Goal: Task Accomplishment & Management: Complete application form

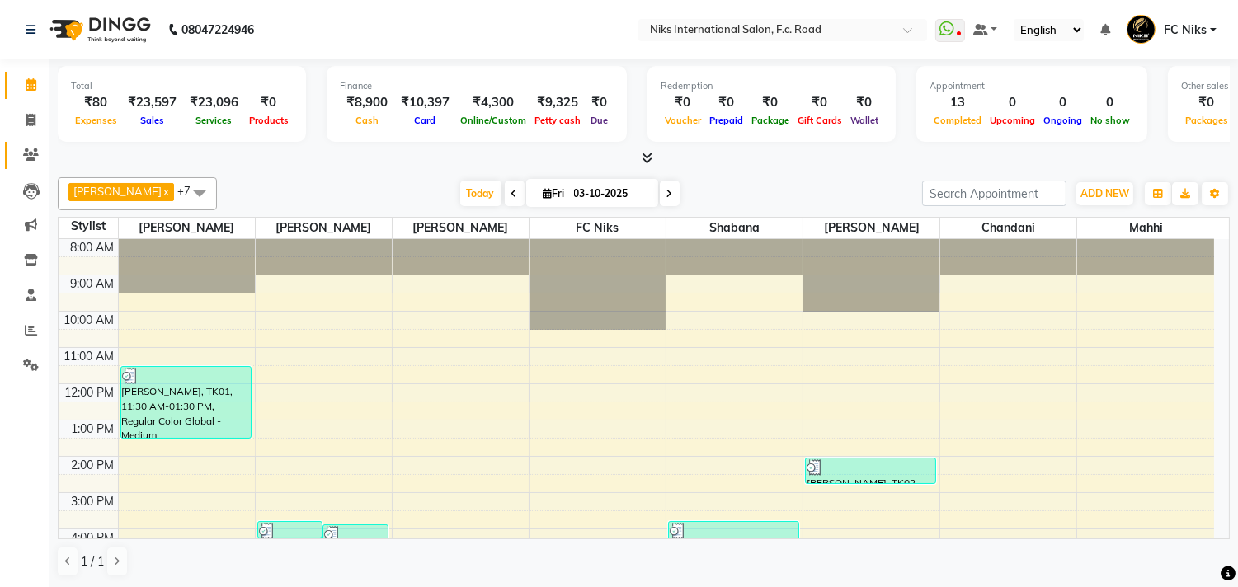
scroll to position [246, 0]
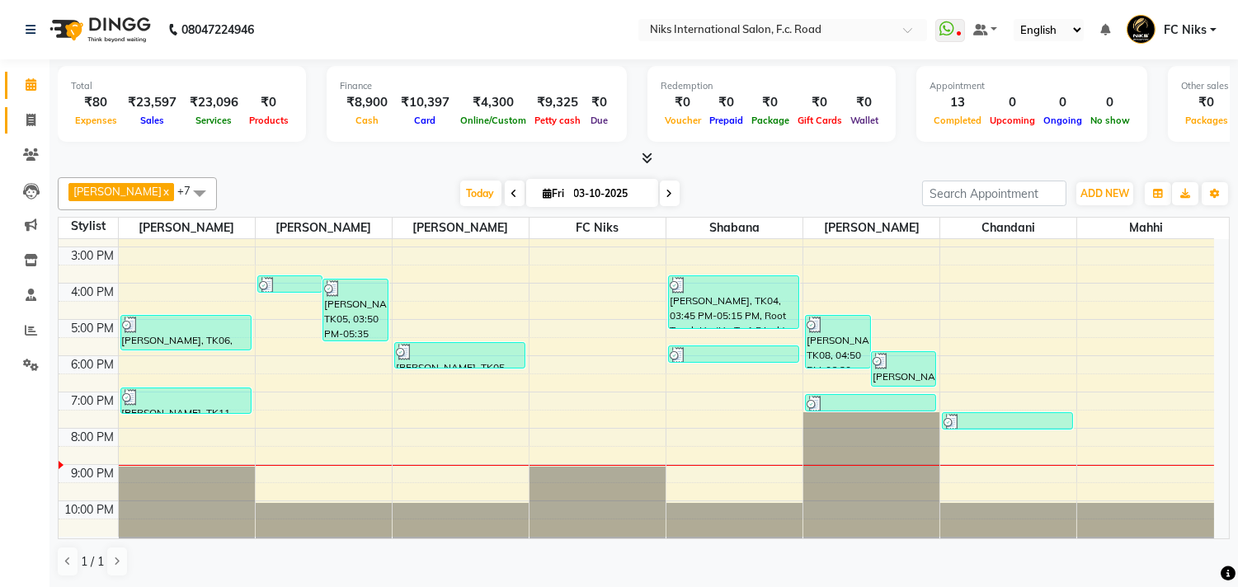
click at [31, 133] on link "Invoice" at bounding box center [25, 120] width 40 height 27
select select "service"
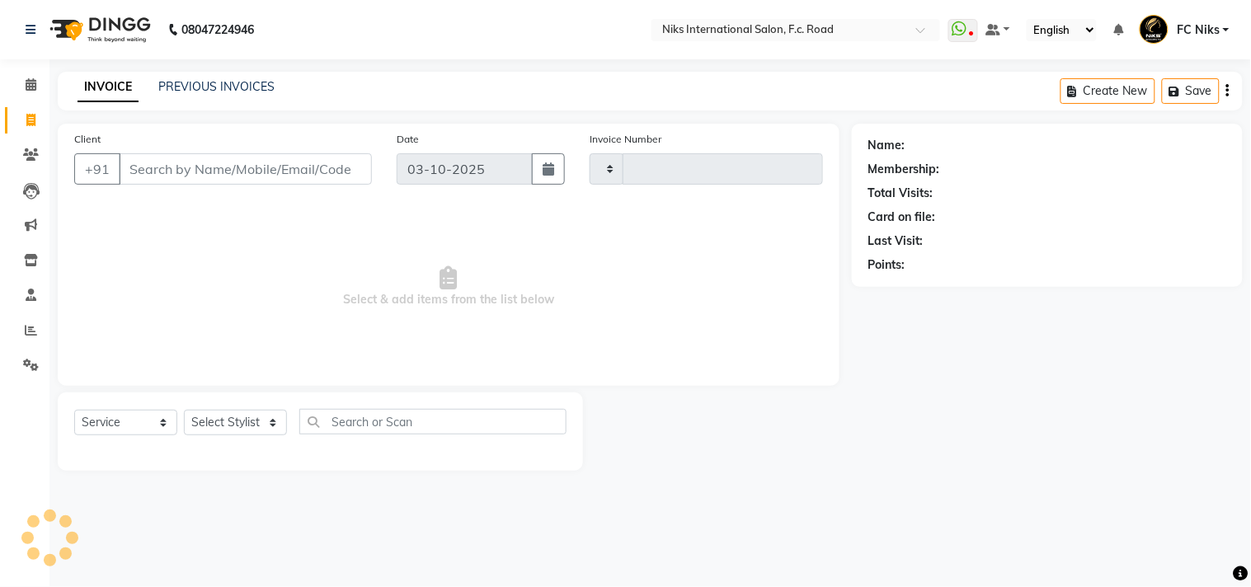
type input "2175"
select select "7"
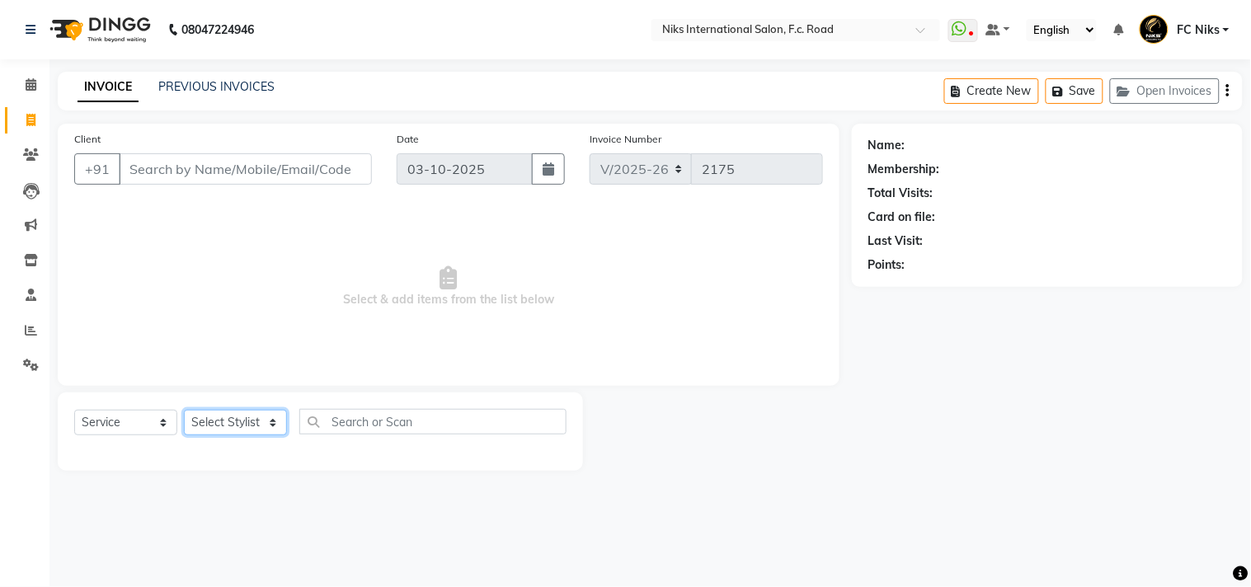
click at [261, 431] on select "Select Stylist" at bounding box center [235, 423] width 103 height 26
select select "89392"
click at [184, 411] on select "Select Stylist [PERSON_NAME] [PERSON_NAME] CA [PERSON_NAME] FC Niks [PERSON_NAM…" at bounding box center [235, 423] width 103 height 26
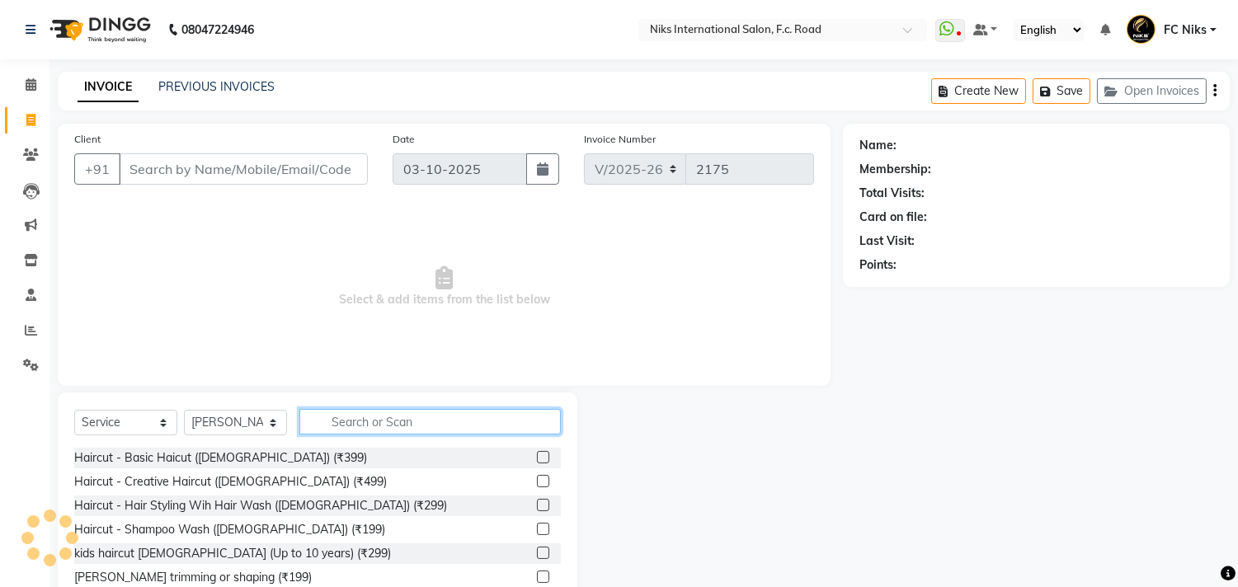
click at [421, 424] on input "text" at bounding box center [429, 422] width 261 height 26
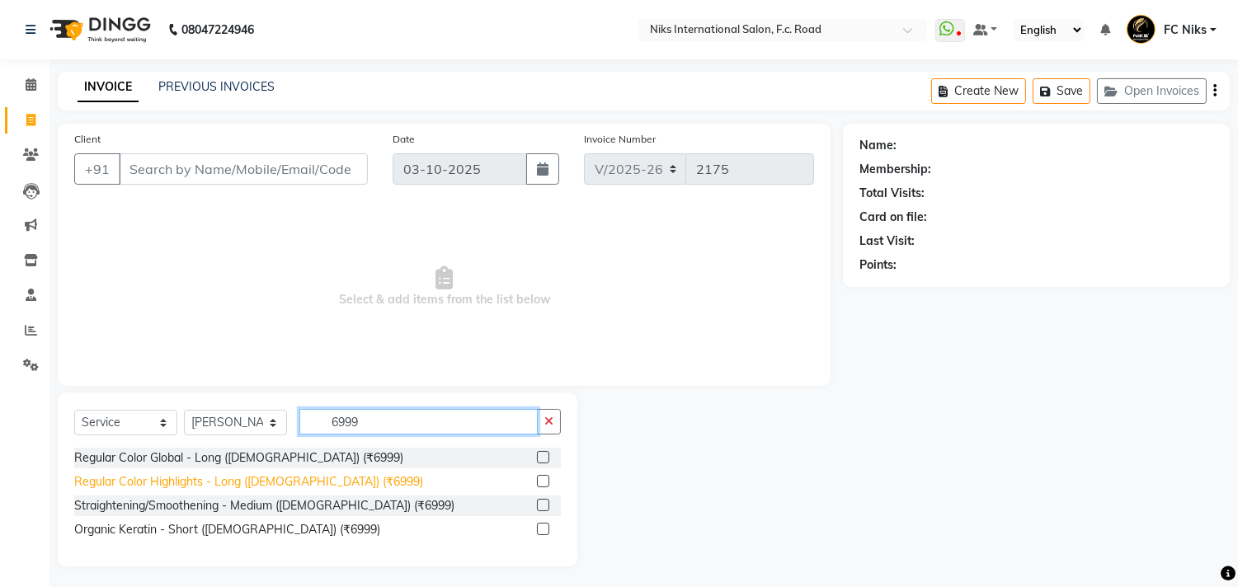
type input "6999"
click at [129, 484] on div "Regular Color Highlights - Long ([DEMOGRAPHIC_DATA]) (₹6999)" at bounding box center [248, 481] width 349 height 17
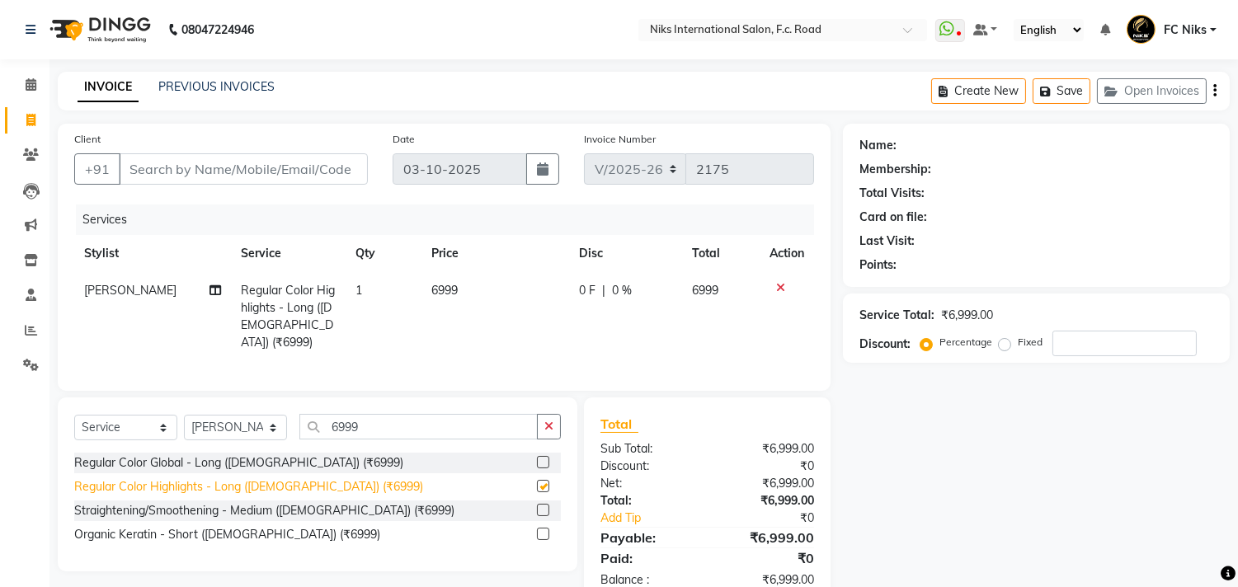
checkbox input "false"
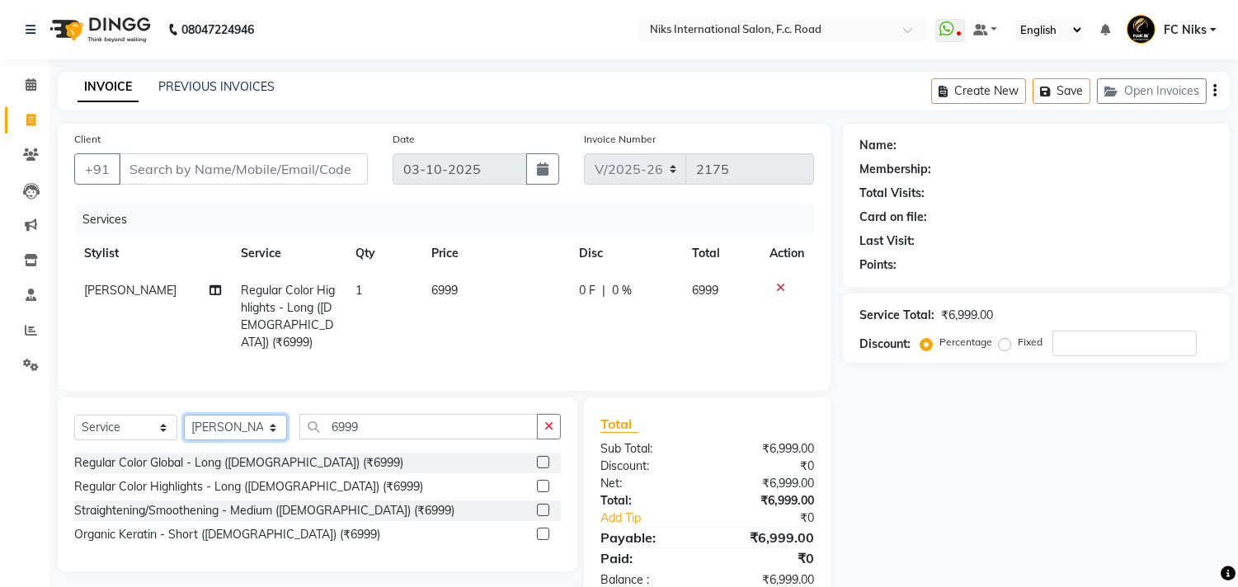
click at [223, 427] on select "Select Stylist [PERSON_NAME] [PERSON_NAME] CA [PERSON_NAME] FC Niks [PERSON_NAM…" at bounding box center [235, 428] width 103 height 26
select select "82852"
click at [184, 415] on select "Select Stylist [PERSON_NAME] [PERSON_NAME] CA [PERSON_NAME] FC Niks [PERSON_NAM…" at bounding box center [235, 428] width 103 height 26
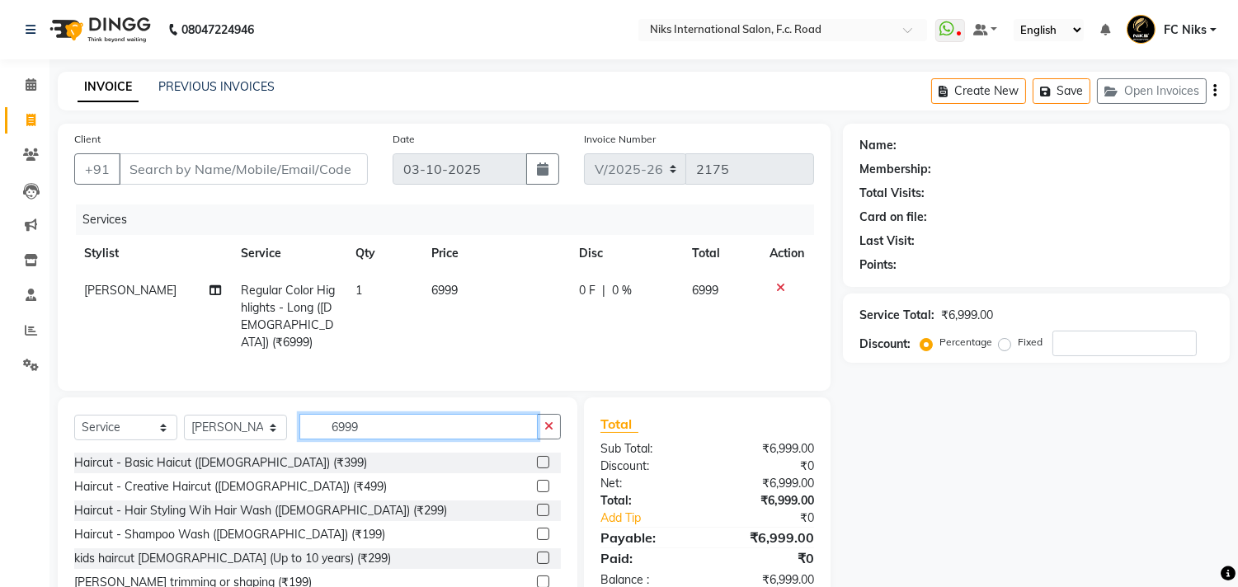
click at [446, 435] on input "6999" at bounding box center [418, 427] width 238 height 26
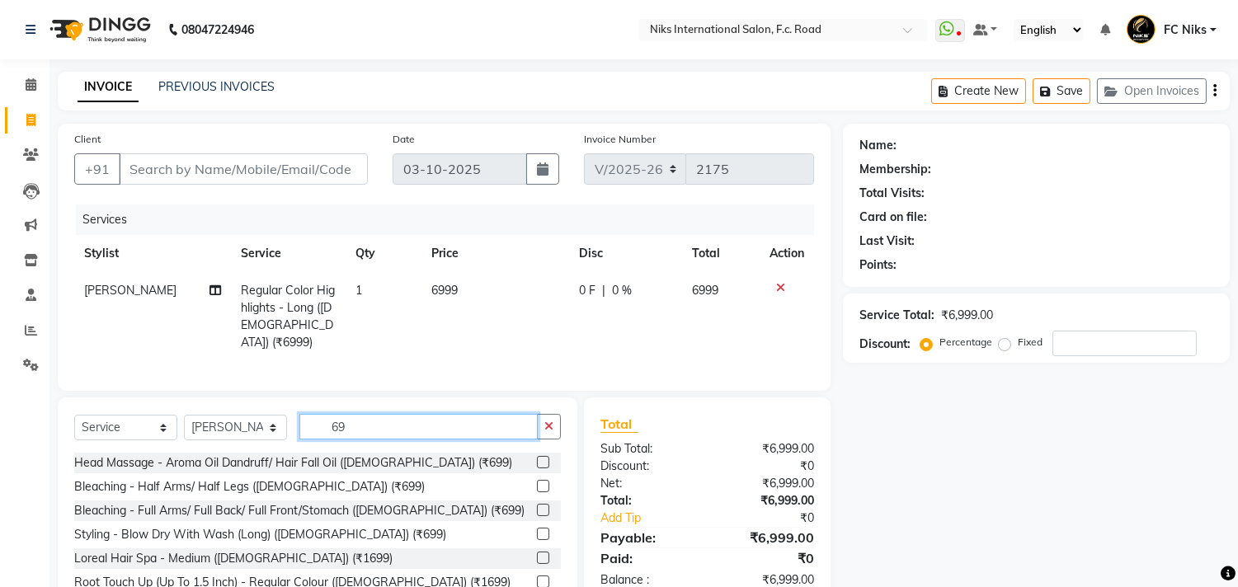
type input "6"
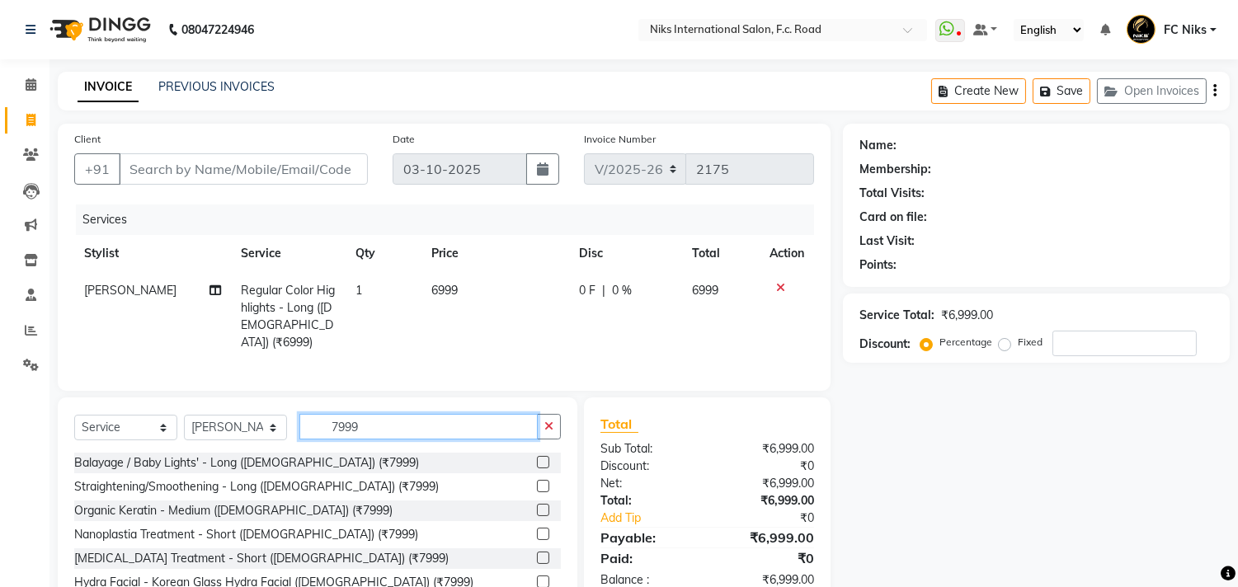
type input "7999"
click at [252, 448] on div "Select Service Product Membership Package Voucher Prepaid Gift Card Select Styl…" at bounding box center [317, 433] width 486 height 39
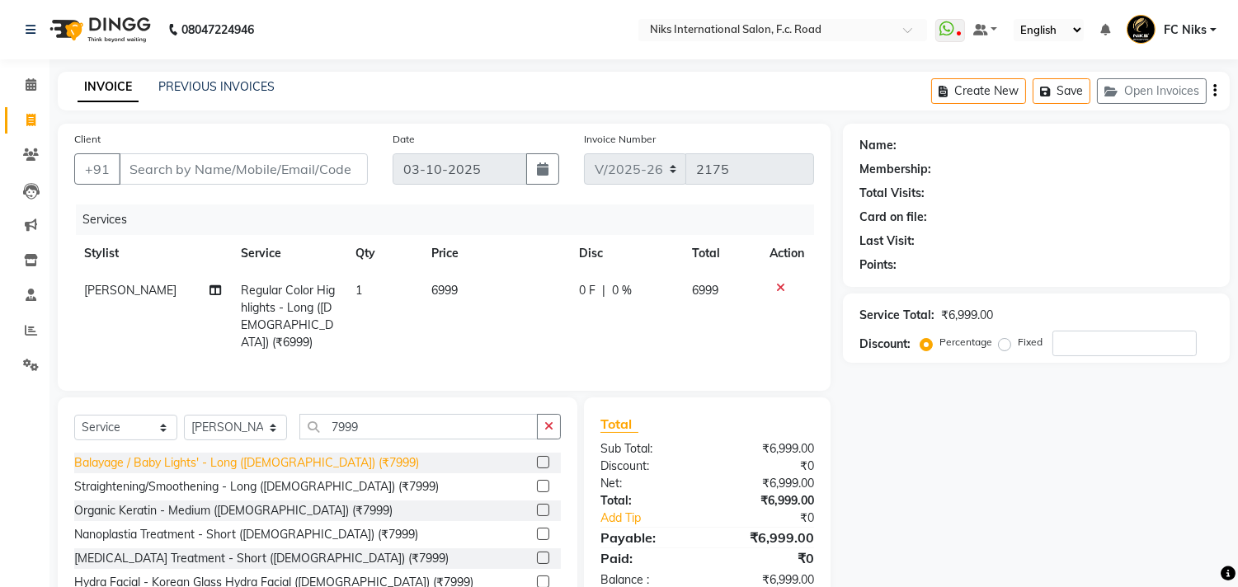
click at [257, 465] on div "Balayage / Baby Lights' - Long ([DEMOGRAPHIC_DATA]) (₹7999)" at bounding box center [246, 462] width 345 height 17
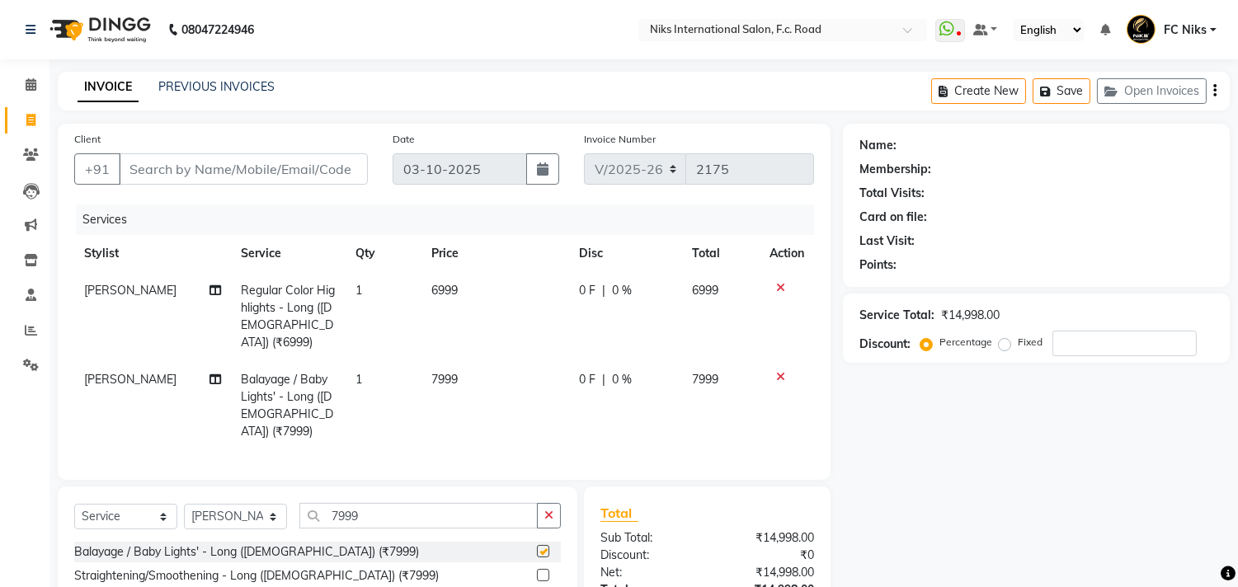
checkbox input "false"
click at [458, 276] on td "6999" at bounding box center [495, 316] width 148 height 89
select select "89392"
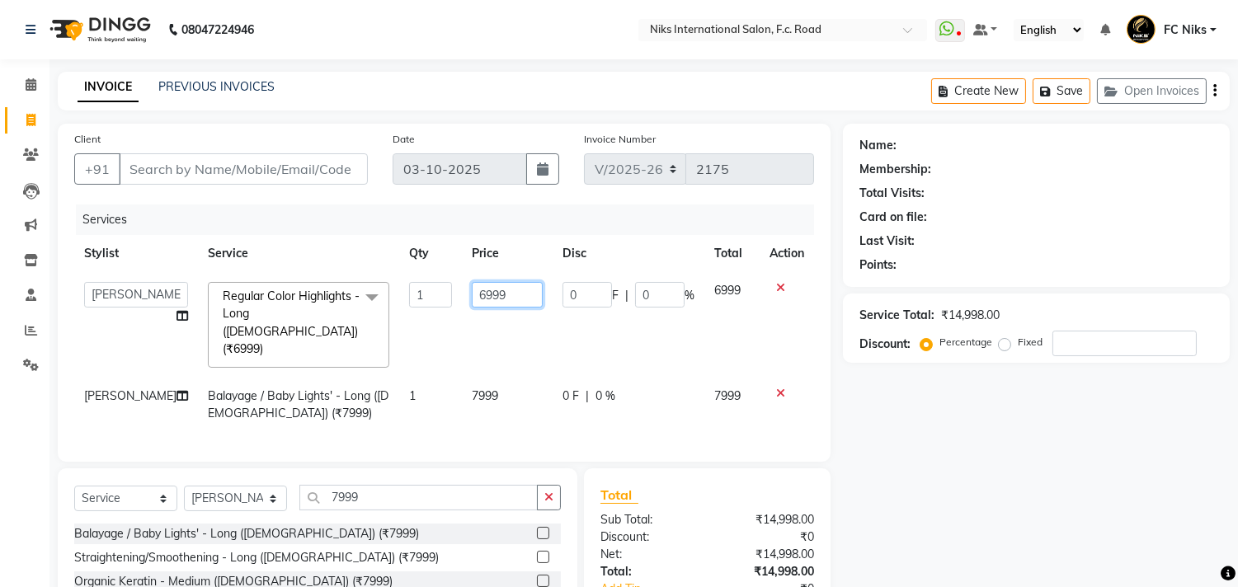
click at [508, 290] on input "6999" at bounding box center [507, 295] width 71 height 26
type input "6"
type input "7000"
click at [496, 378] on td "7999" at bounding box center [507, 405] width 91 height 54
select select "82852"
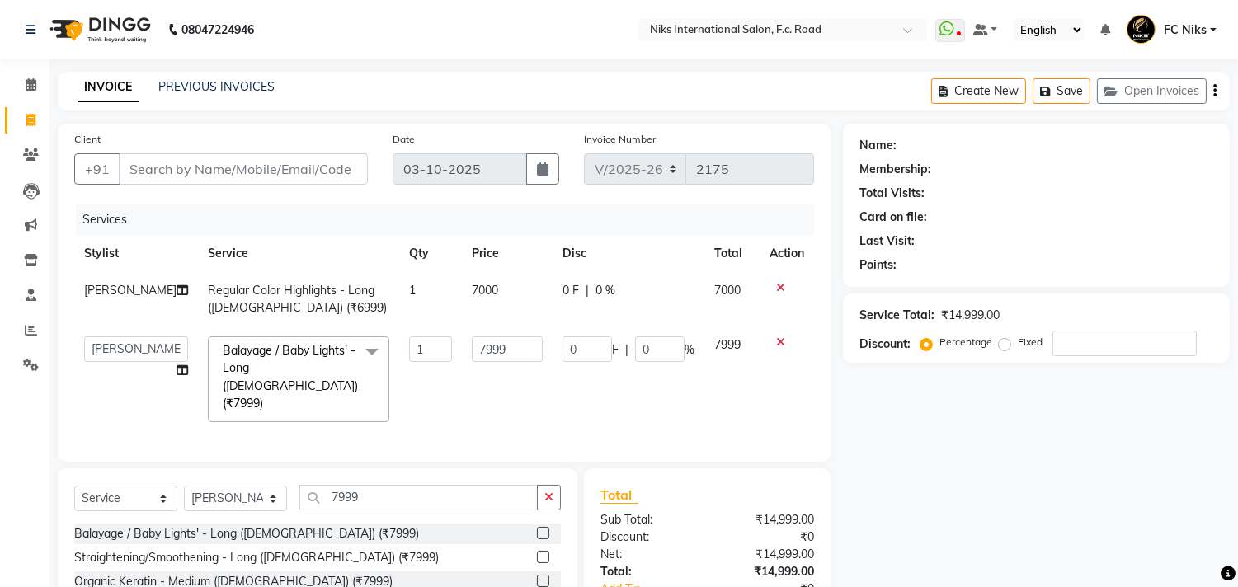
click at [496, 368] on td "7999" at bounding box center [507, 380] width 91 height 106
click at [508, 348] on input "7999" at bounding box center [507, 349] width 71 height 26
type input "7"
type input "8000"
click at [326, 172] on input "Client" at bounding box center [243, 168] width 249 height 31
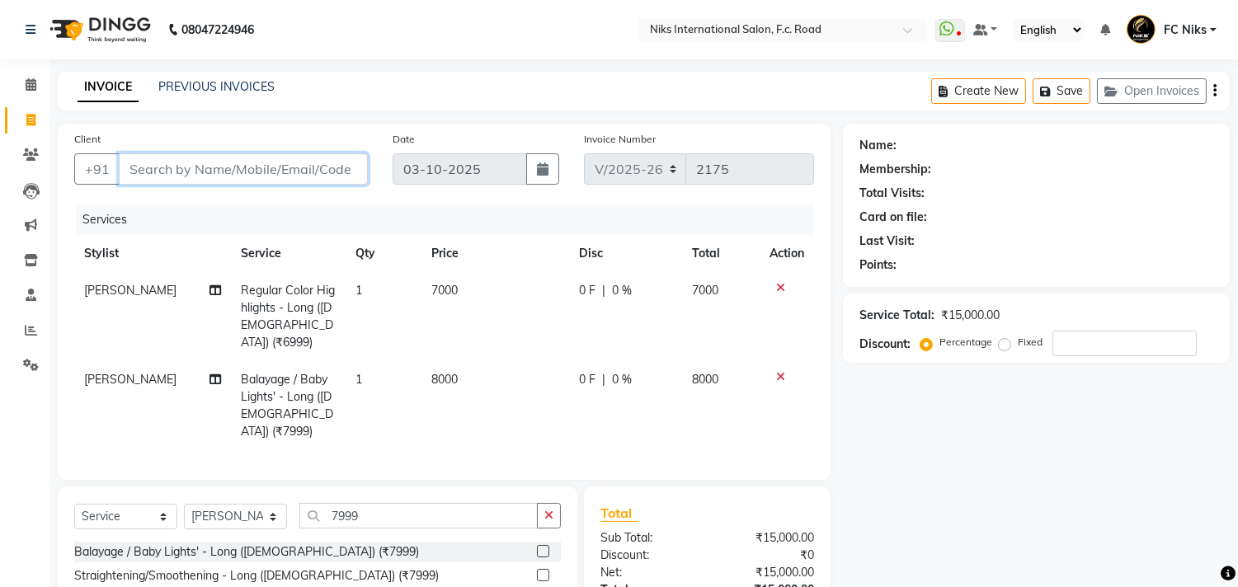
type input "9"
type input "0"
type input "9922999066"
click at [326, 172] on span "Add Client" at bounding box center [325, 169] width 65 height 16
select select "22"
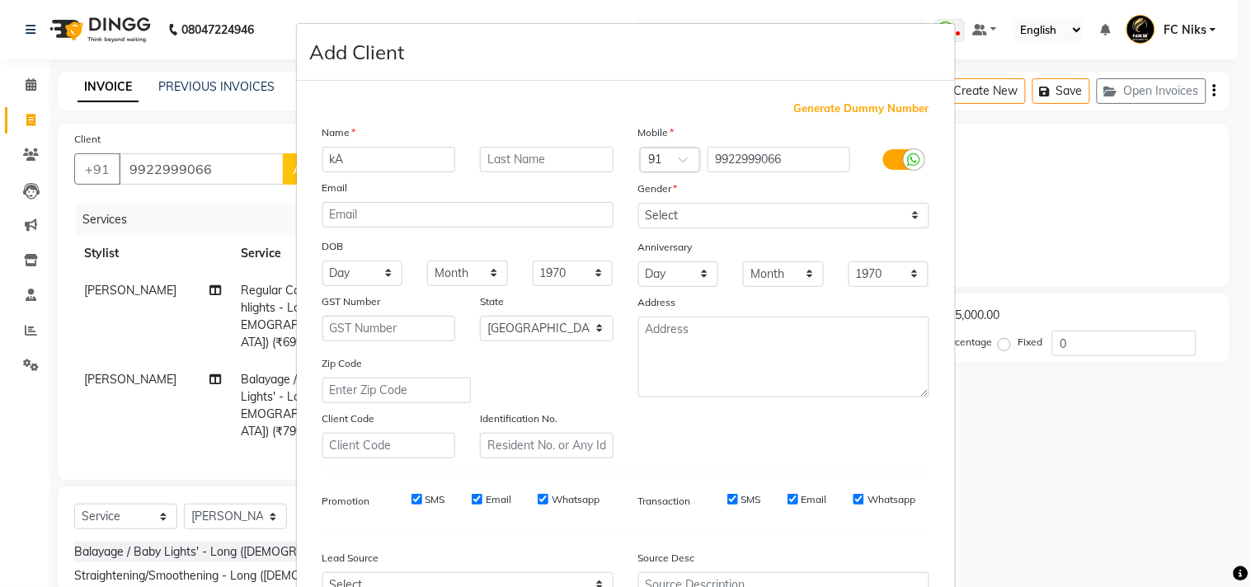
type input "k"
type input "Kalyani"
click at [505, 148] on input "text" at bounding box center [547, 160] width 134 height 26
type input "Abhynkar"
click at [827, 209] on select "Select [DEMOGRAPHIC_DATA] [DEMOGRAPHIC_DATA] Other Prefer Not To Say" at bounding box center [783, 216] width 291 height 26
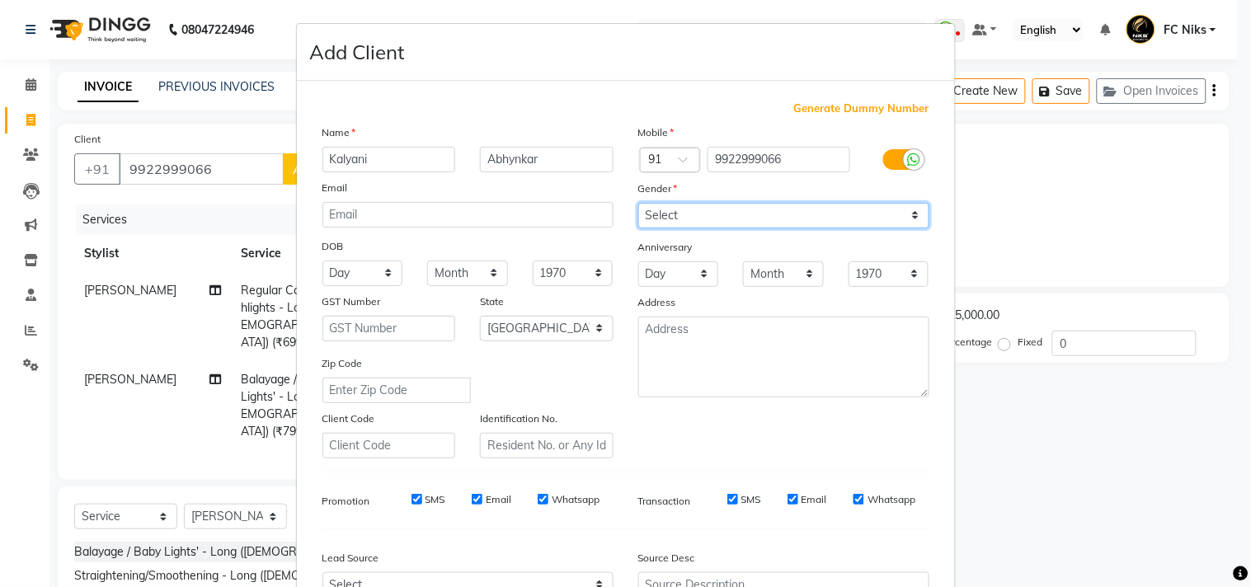
select select "[DEMOGRAPHIC_DATA]"
click at [638, 203] on select "Select [DEMOGRAPHIC_DATA] [DEMOGRAPHIC_DATA] Other Prefer Not To Say" at bounding box center [783, 216] width 291 height 26
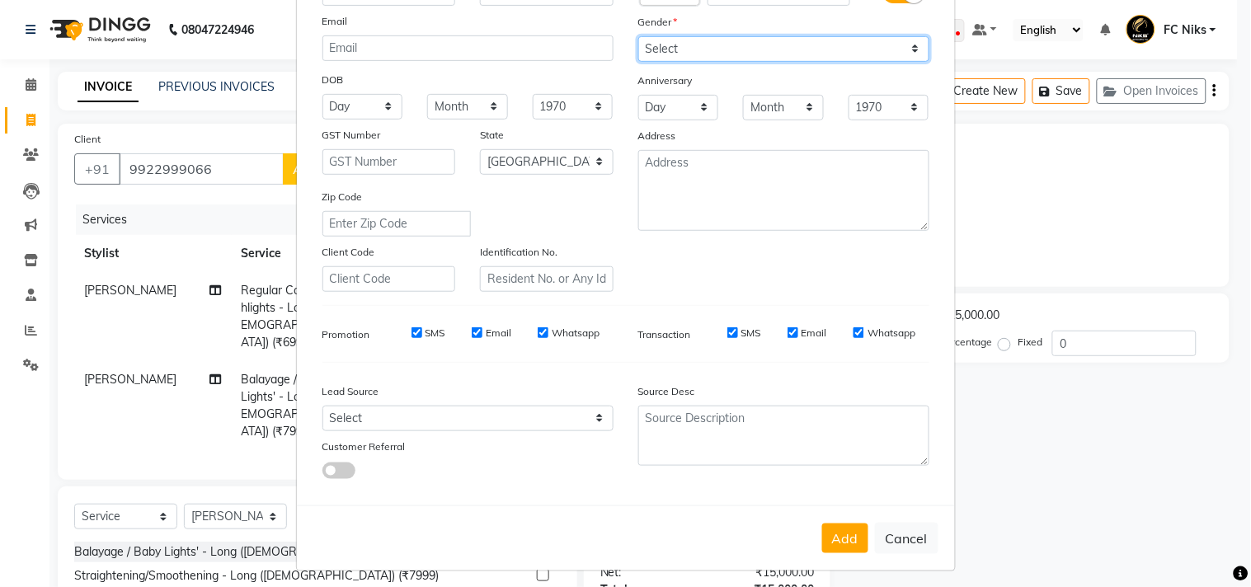
scroll to position [175, 0]
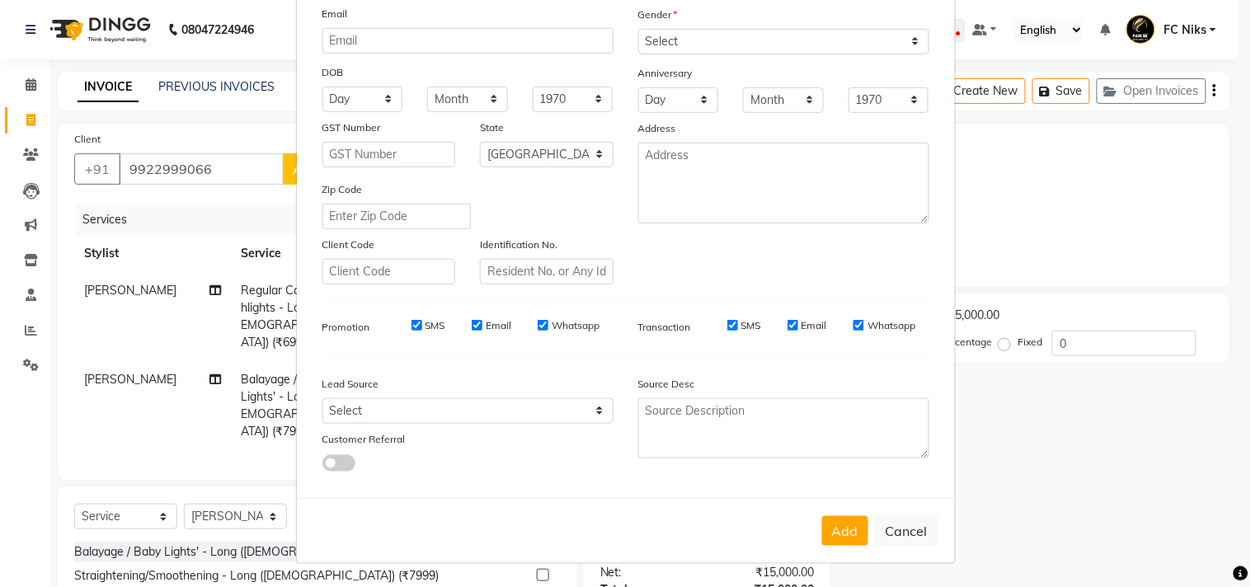
click at [844, 524] on button "Add" at bounding box center [845, 531] width 46 height 30
type input "99******66"
select select
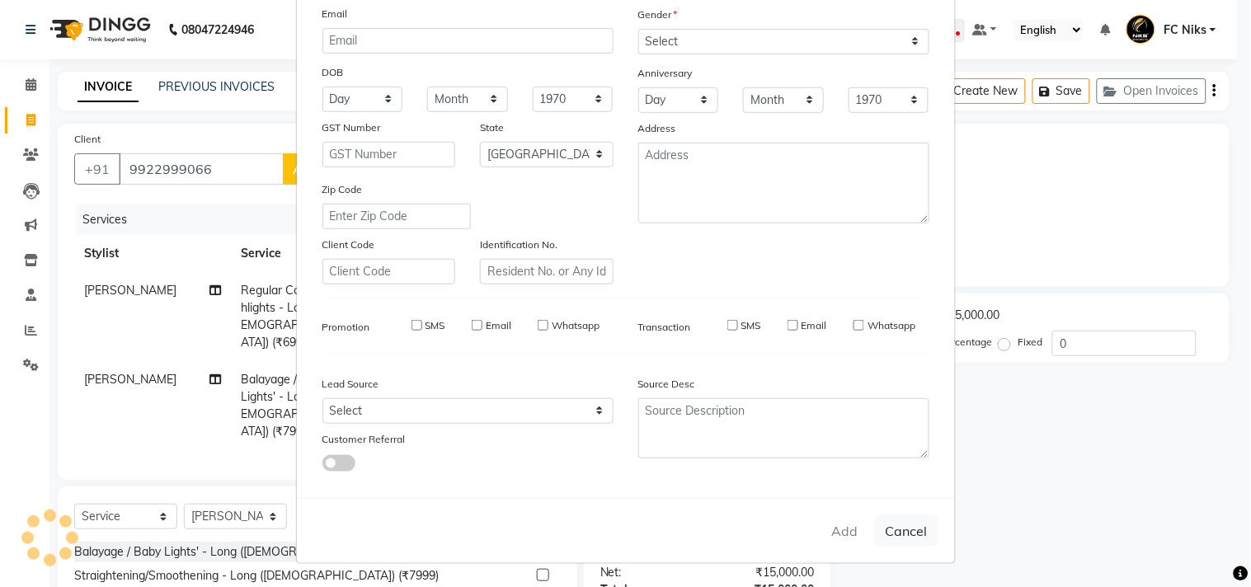
select select "null"
select select
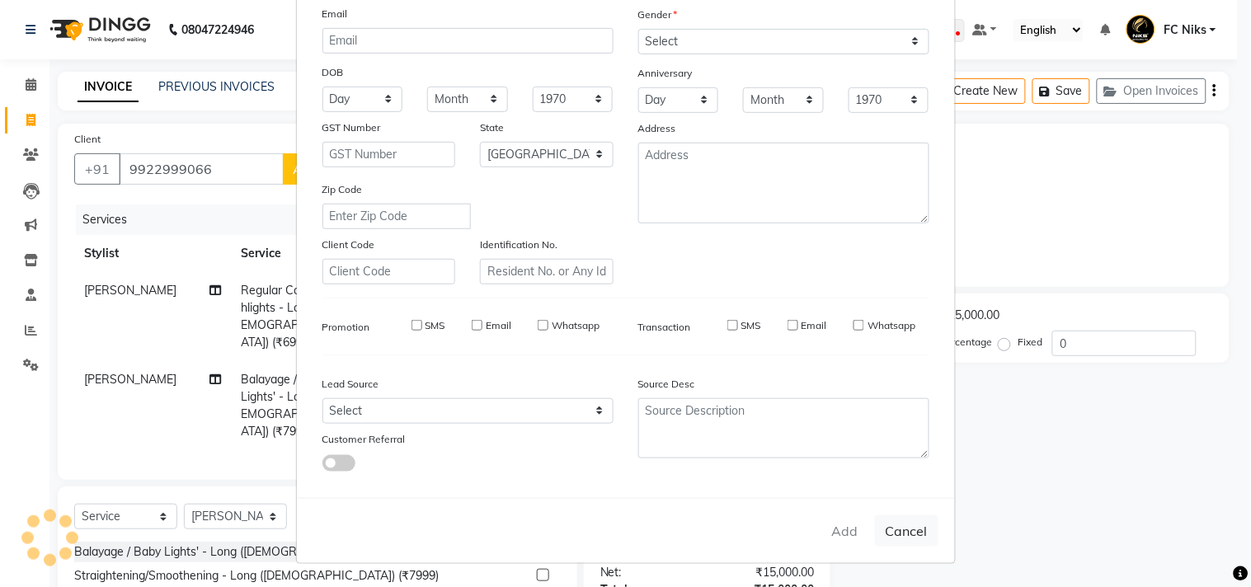
checkbox input "false"
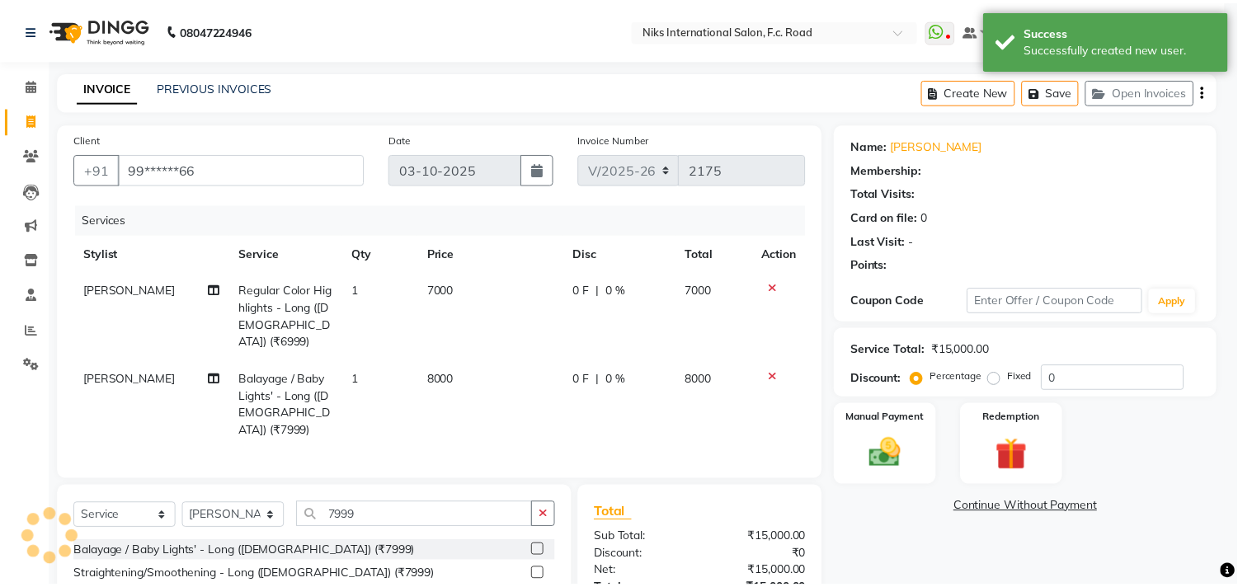
scroll to position [0, 0]
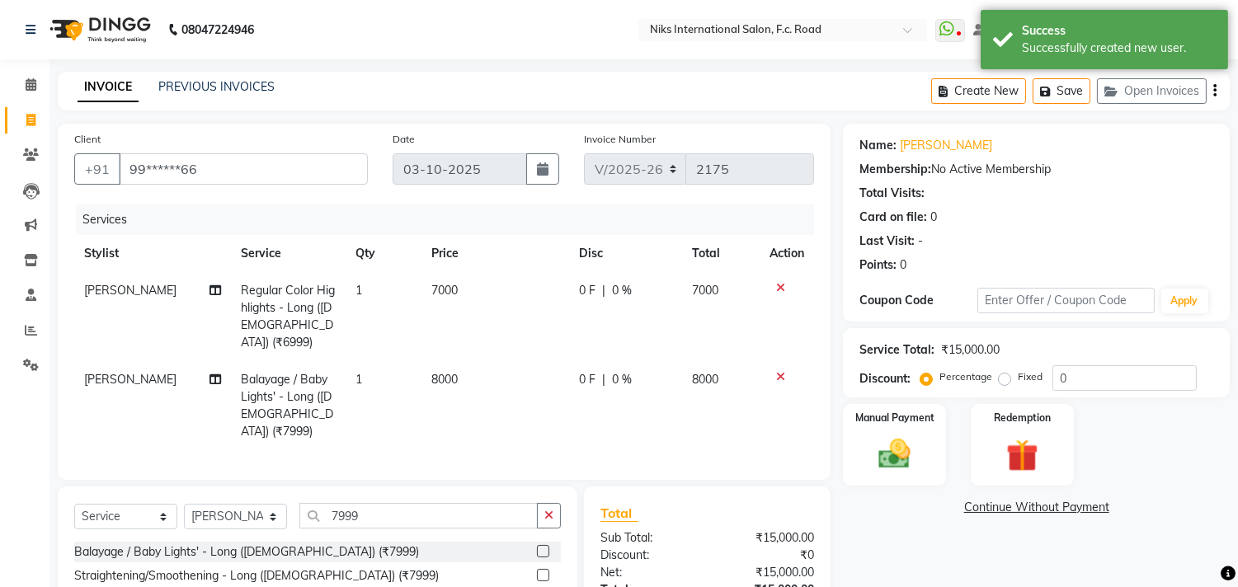
click at [852, 486] on div "Name: [PERSON_NAME] Membership: No Active Membership Total Visits: Card on file…" at bounding box center [1042, 416] width 399 height 585
click at [895, 449] on img at bounding box center [894, 454] width 54 height 39
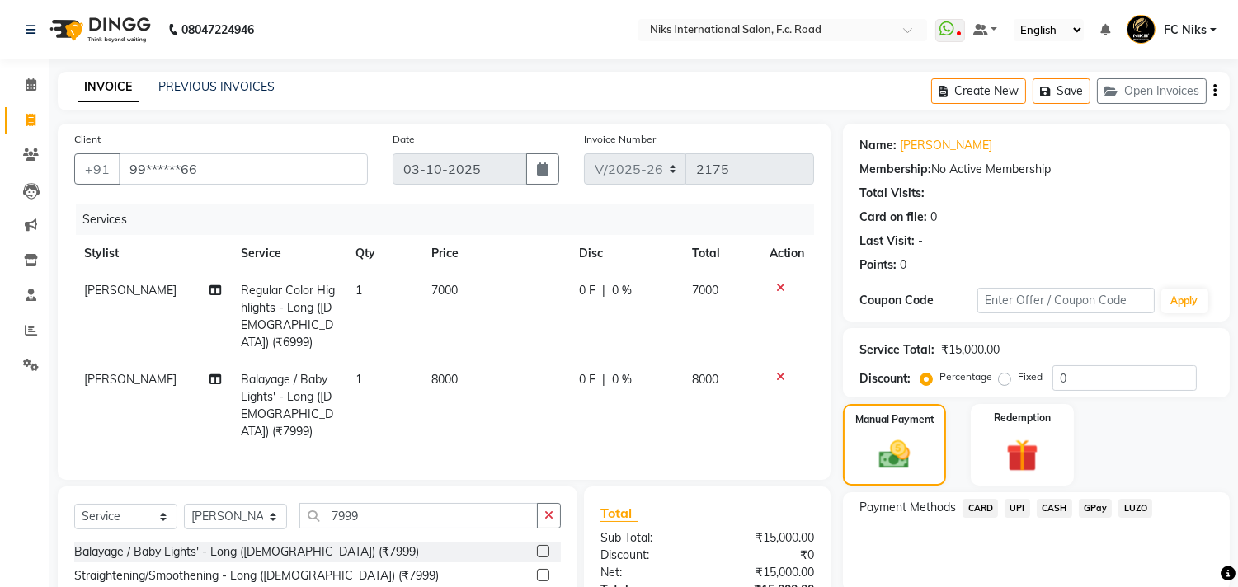
click at [1017, 513] on span "UPI" at bounding box center [1017, 508] width 26 height 19
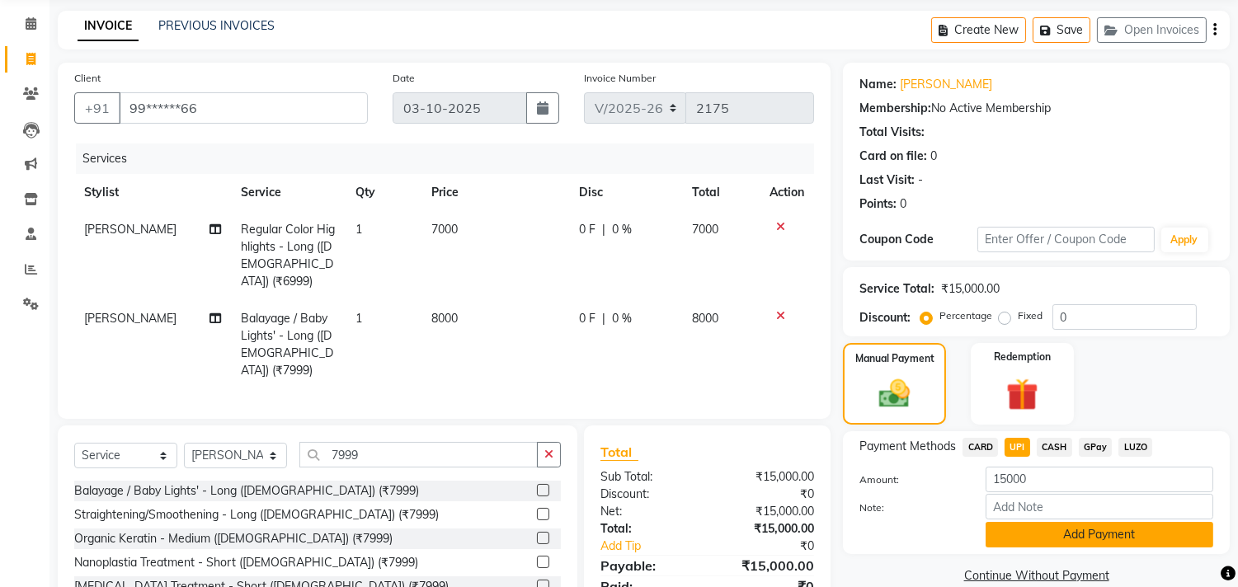
click at [1016, 522] on button "Add Payment" at bounding box center [1099, 535] width 228 height 26
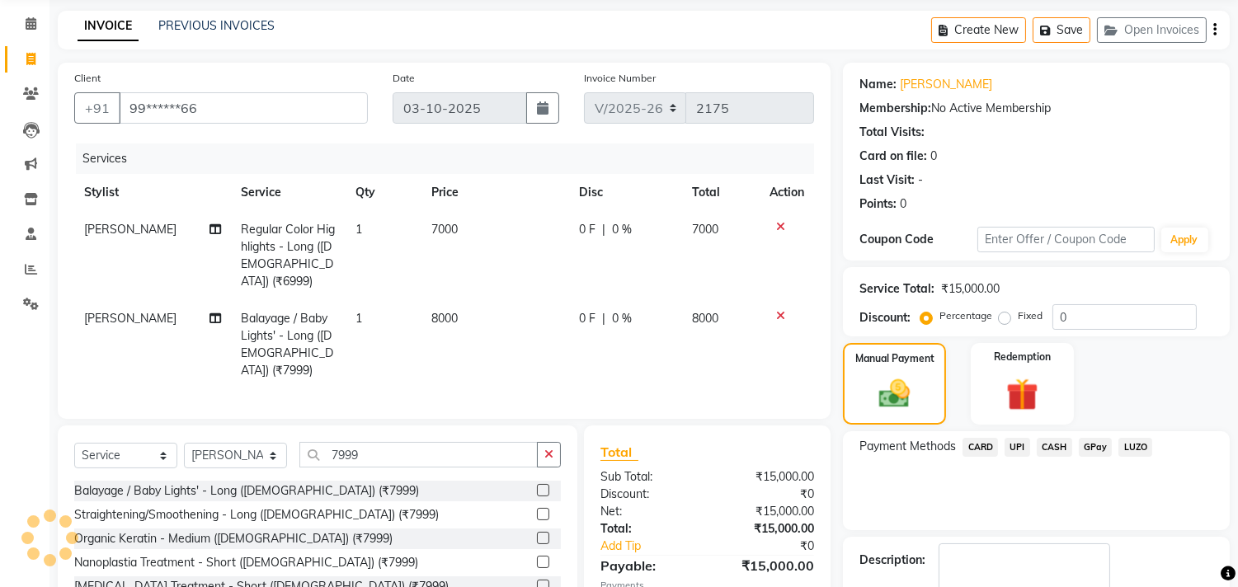
scroll to position [154, 0]
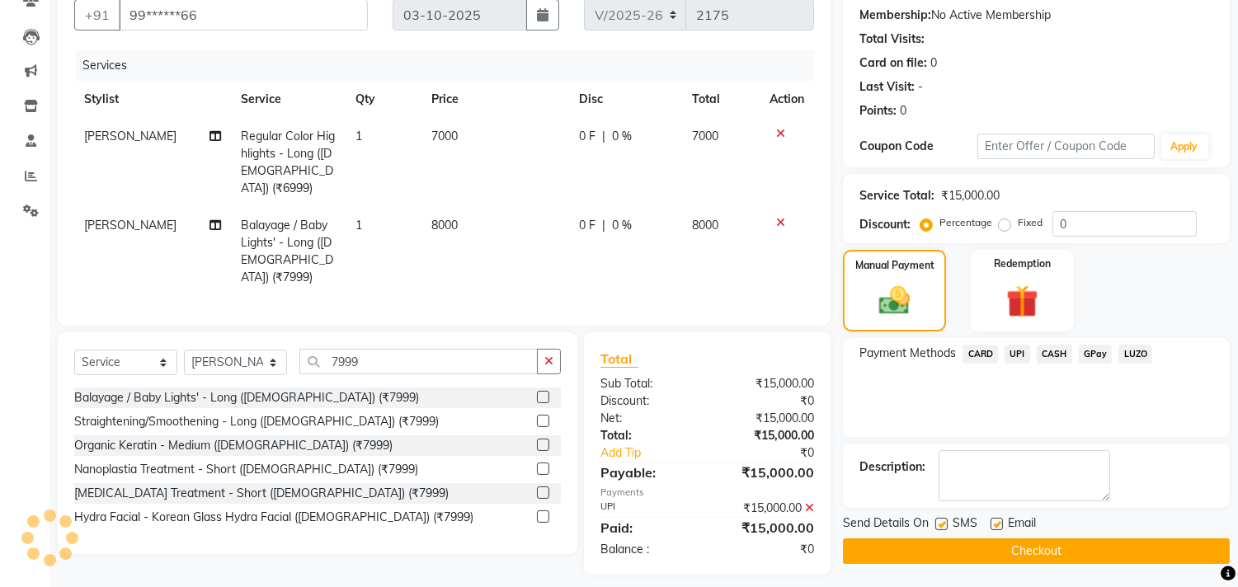
click at [1019, 547] on button "Checkout" at bounding box center [1036, 551] width 387 height 26
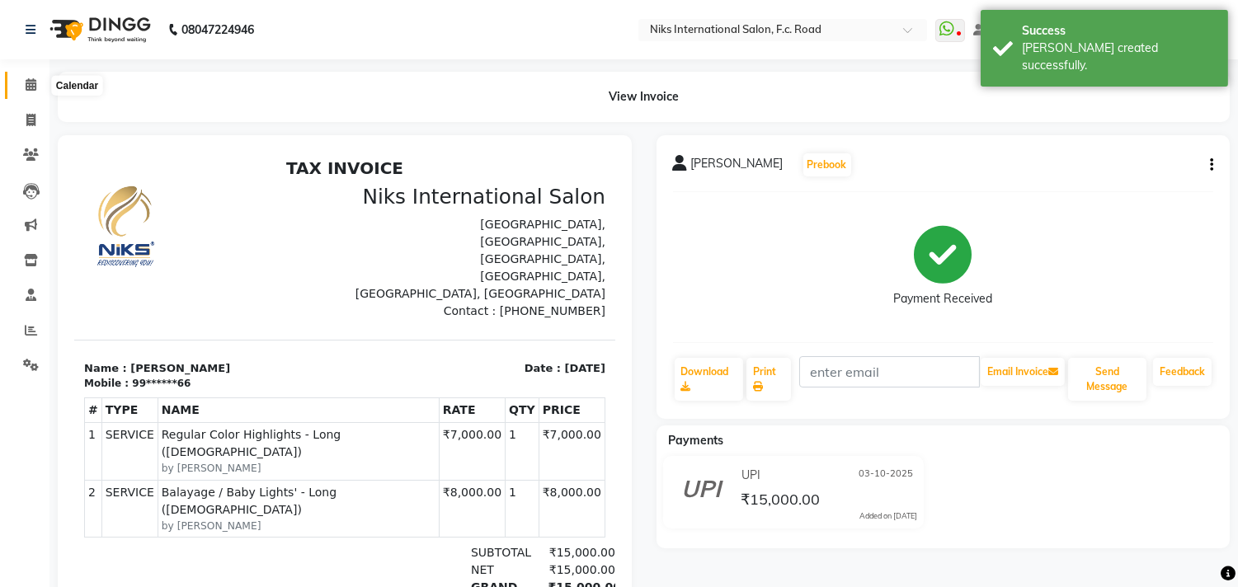
click at [31, 78] on icon at bounding box center [31, 84] width 11 height 12
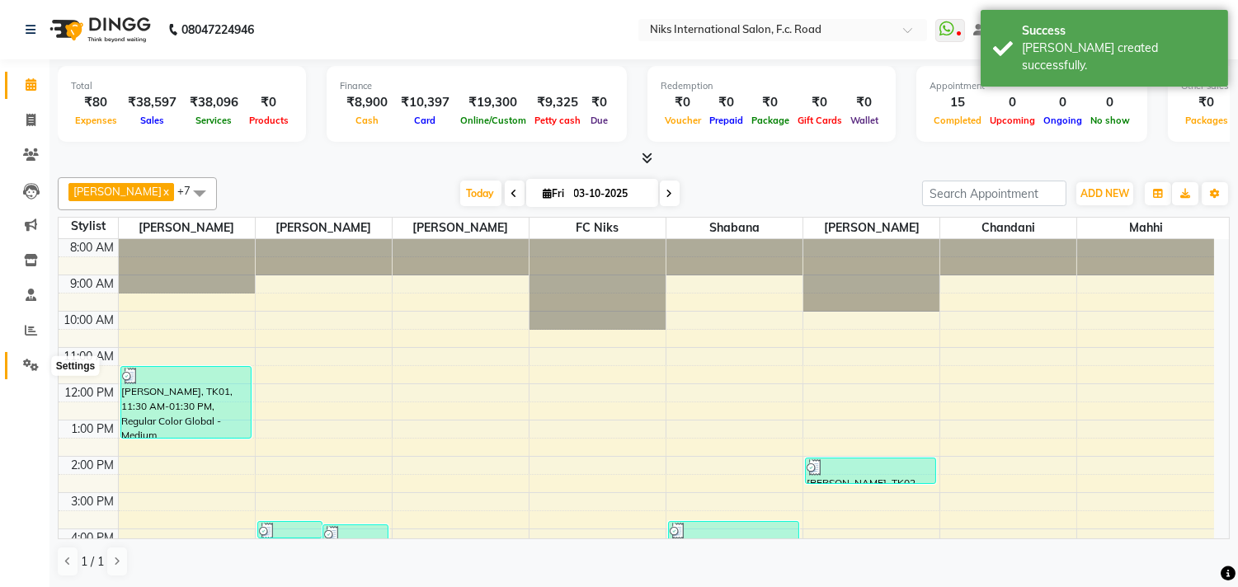
click at [36, 358] on span at bounding box center [30, 365] width 29 height 19
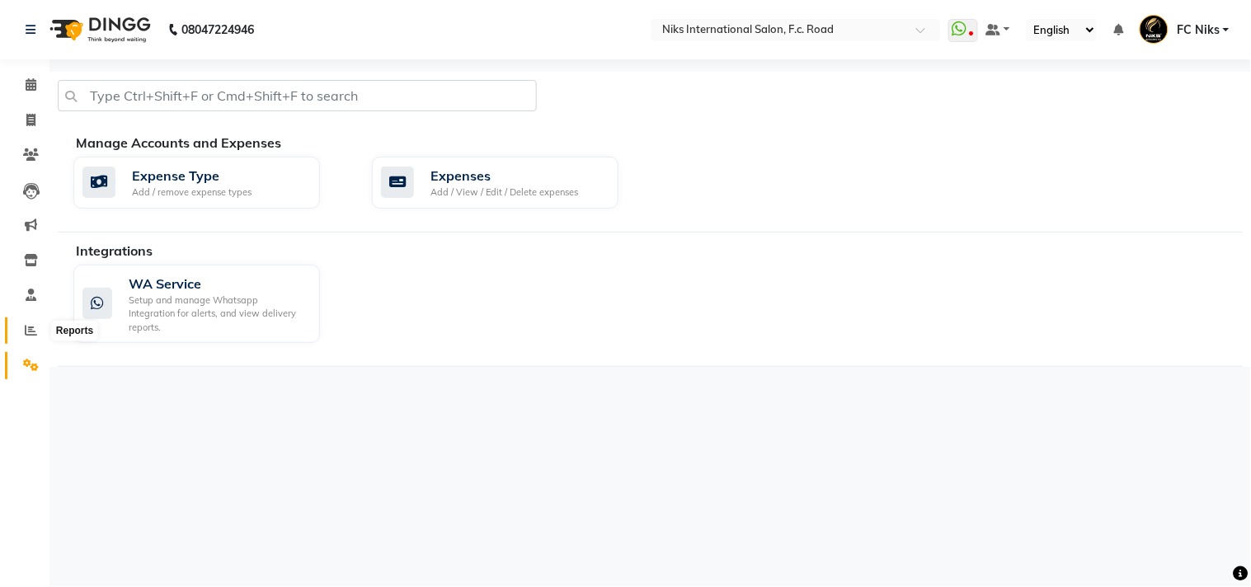
click at [18, 327] on span at bounding box center [30, 331] width 29 height 19
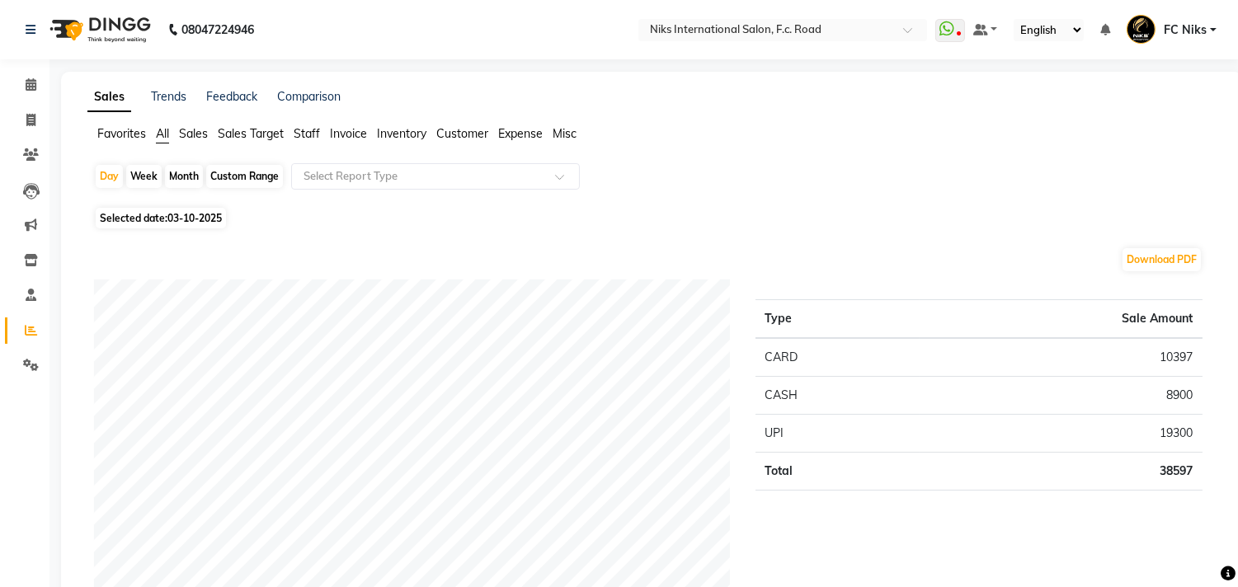
click at [311, 133] on span "Staff" at bounding box center [307, 133] width 26 height 15
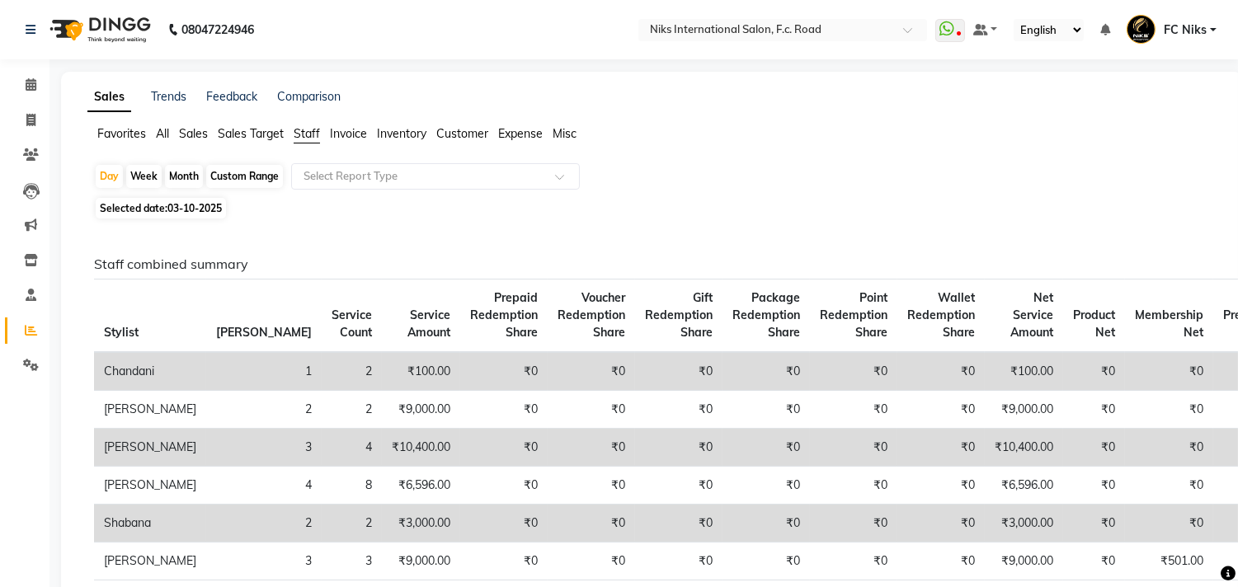
click at [204, 215] on span "Selected date: 03-10-2025" at bounding box center [161, 208] width 130 height 21
select select "10"
select select "2025"
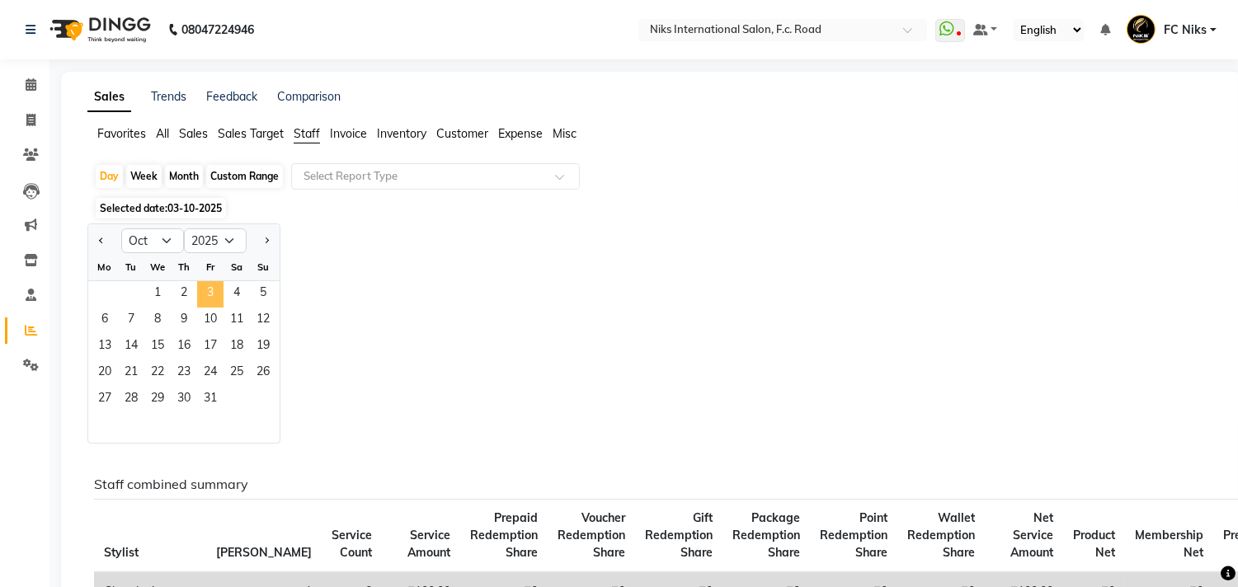
click at [212, 294] on span "3" at bounding box center [210, 294] width 26 height 26
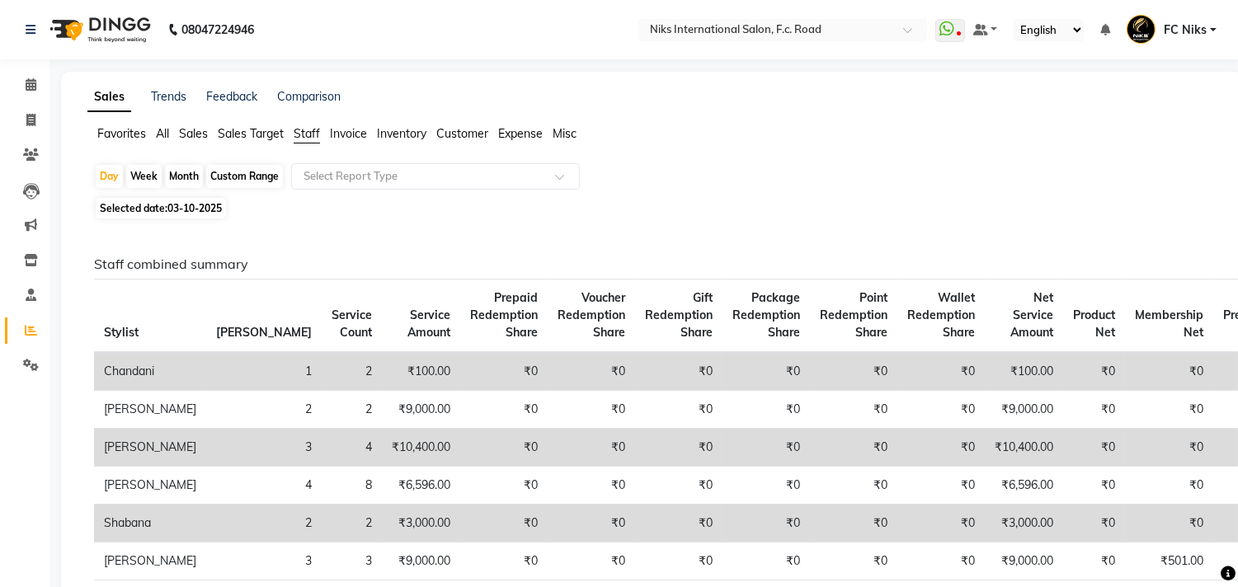
click at [194, 180] on div "Month" at bounding box center [184, 176] width 38 height 23
select select "10"
select select "2025"
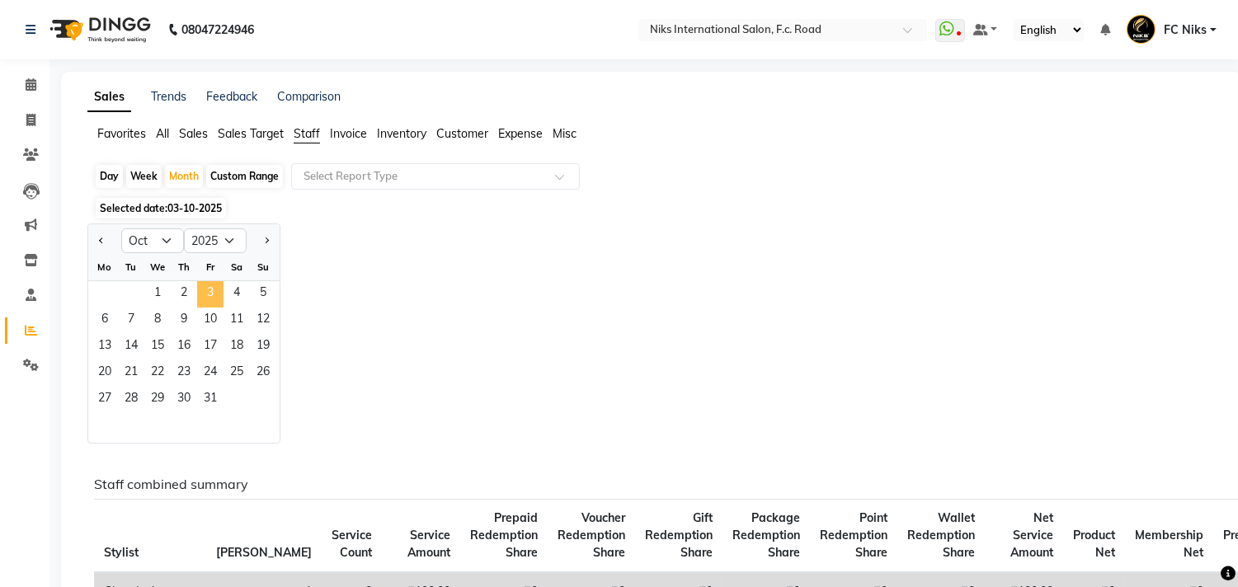
click at [209, 284] on span "3" at bounding box center [210, 294] width 26 height 26
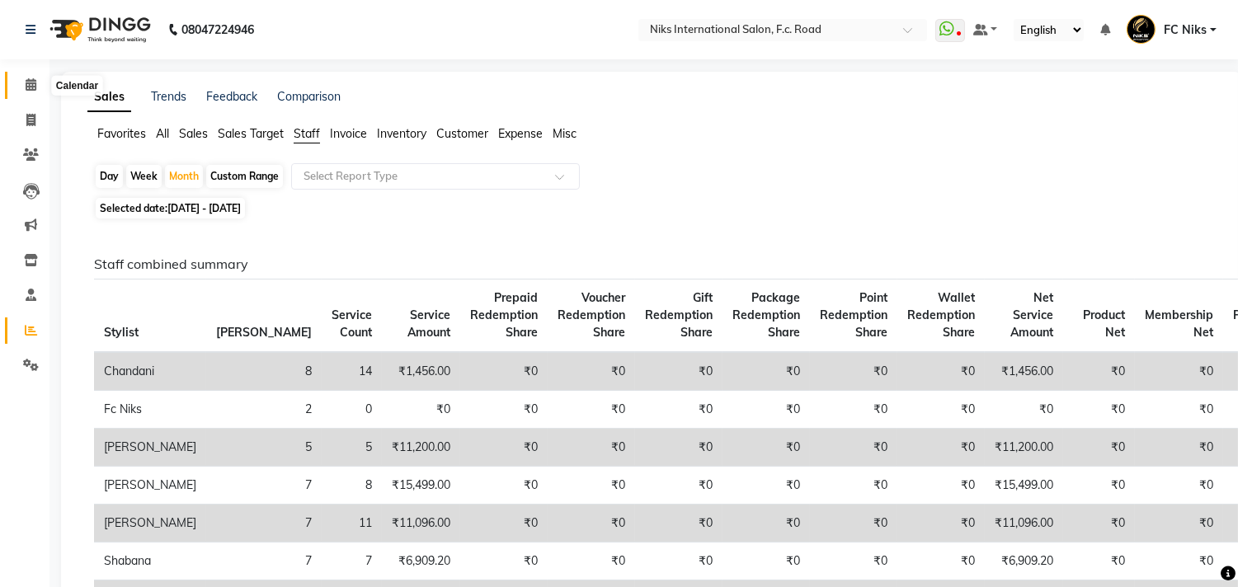
click at [35, 93] on span at bounding box center [30, 85] width 29 height 19
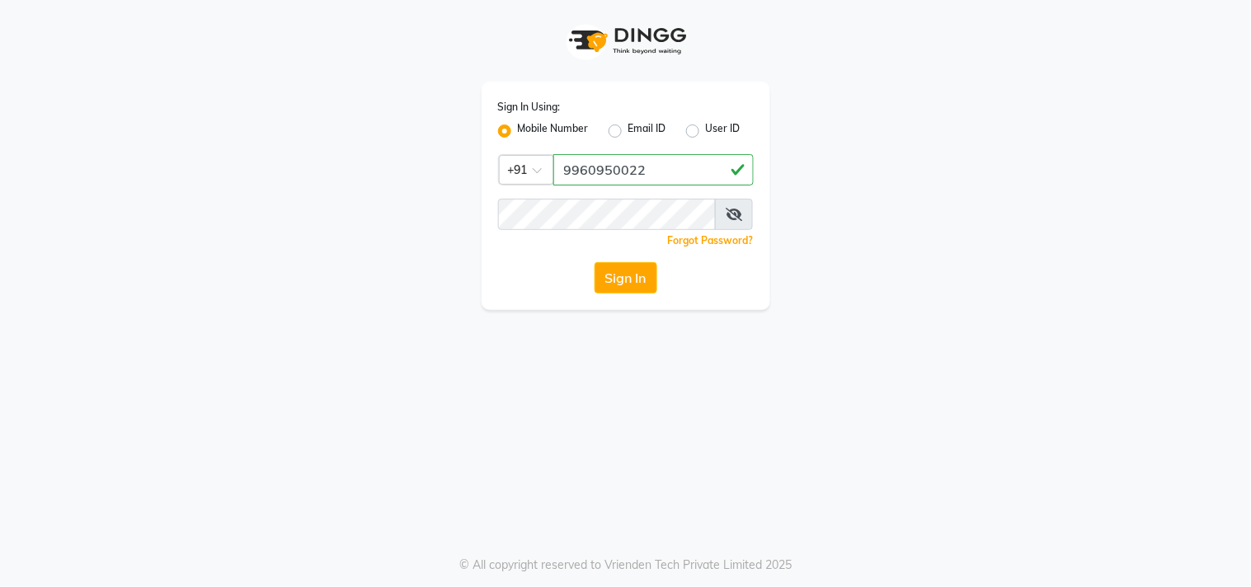
type input "9960950022"
click at [594, 262] on button "Sign In" at bounding box center [625, 277] width 63 height 31
